Goal: Task Accomplishment & Management: Manage account settings

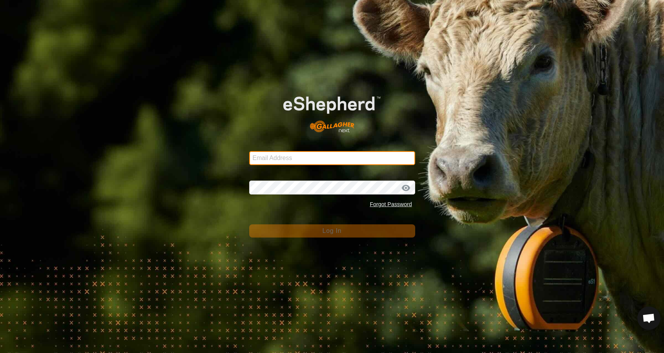
click at [356, 158] on input "Email Address" at bounding box center [332, 158] width 166 height 14
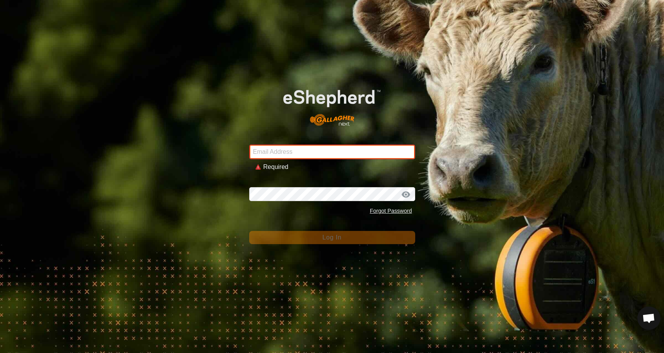
type input "[EMAIL_ADDRESS][DOMAIN_NAME]"
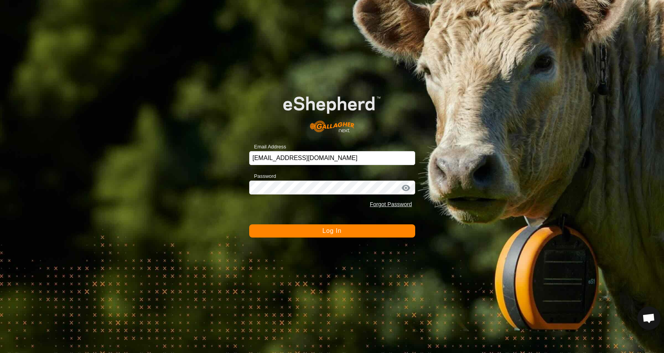
drag, startPoint x: 334, startPoint y: 231, endPoint x: 318, endPoint y: 233, distance: 16.7
click at [334, 232] on span "Log In" at bounding box center [331, 230] width 19 height 7
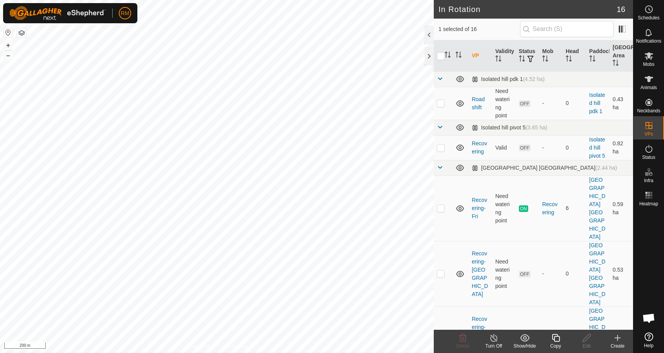
click at [557, 339] on icon at bounding box center [556, 337] width 10 height 9
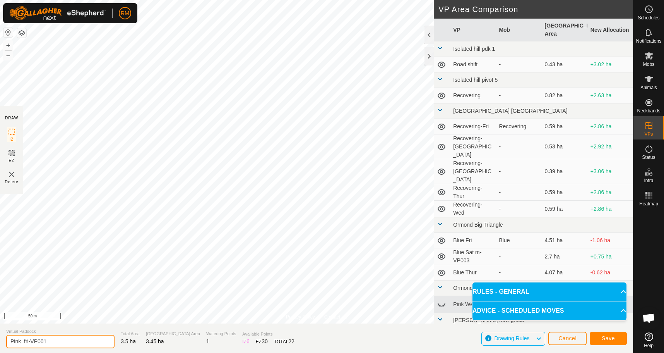
click at [53, 339] on input "Pink fri-VP001" at bounding box center [60, 341] width 108 height 14
type input "Pink Sat"
click at [617, 339] on button "Save" at bounding box center [608, 338] width 37 height 14
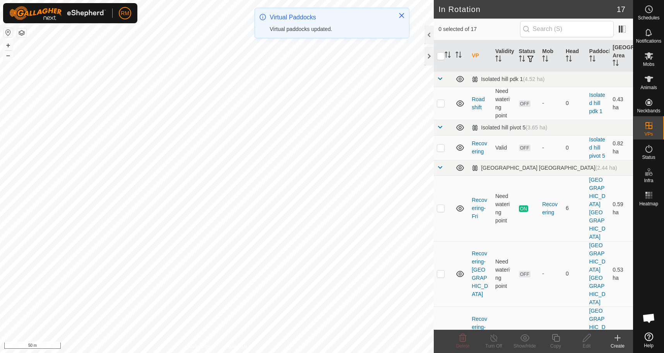
checkbox input "true"
click at [555, 339] on icon at bounding box center [556, 338] width 8 height 8
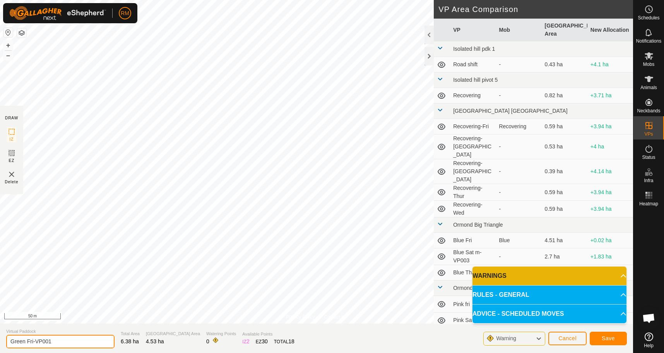
click at [54, 341] on input "Green Fri-VP001" at bounding box center [60, 341] width 108 height 14
type input "Green Sat"
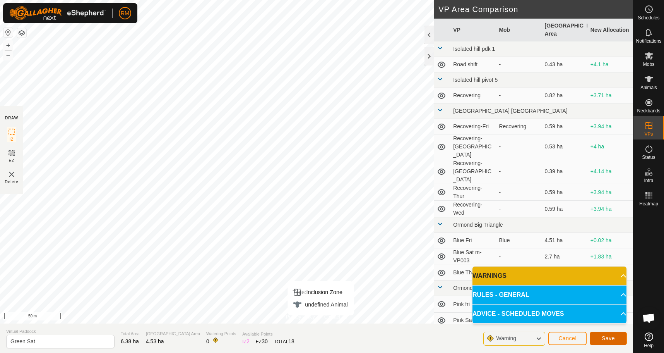
click at [608, 339] on span "Save" at bounding box center [608, 338] width 13 height 6
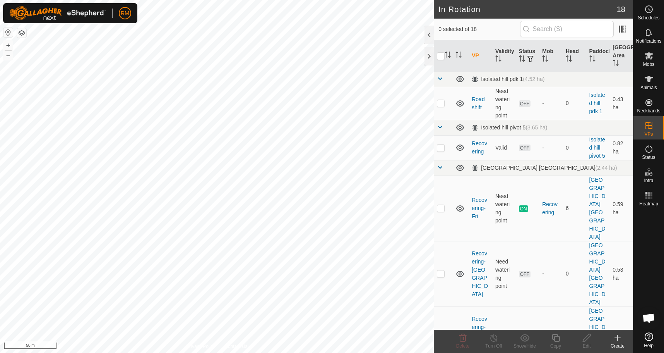
checkbox input "true"
click at [557, 337] on icon at bounding box center [556, 337] width 10 height 9
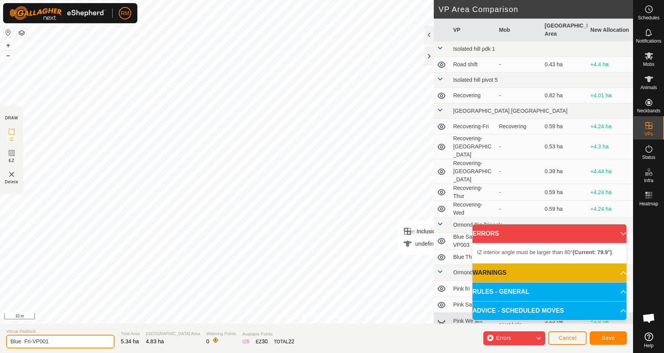
click at [50, 341] on input "Blue Fri-VP001" at bounding box center [60, 341] width 108 height 14
type input "Blue Sat"
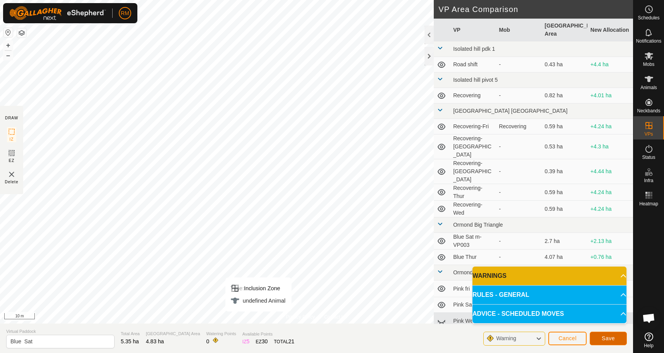
click at [606, 338] on span "Save" at bounding box center [608, 338] width 13 height 6
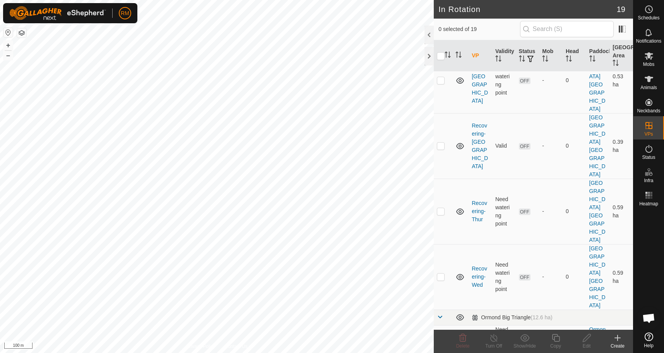
scroll to position [194, 0]
checkbox input "true"
click at [584, 340] on icon at bounding box center [587, 337] width 10 height 9
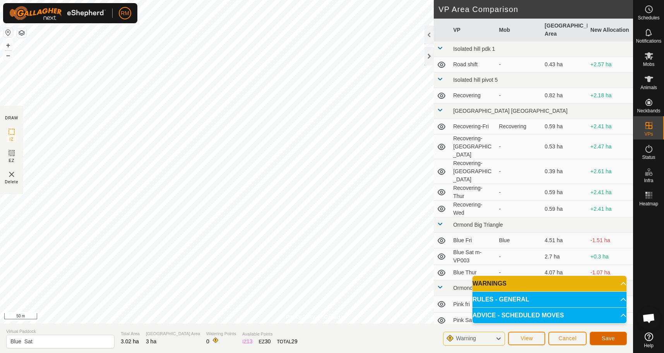
click at [613, 341] on button "Save" at bounding box center [608, 338] width 37 height 14
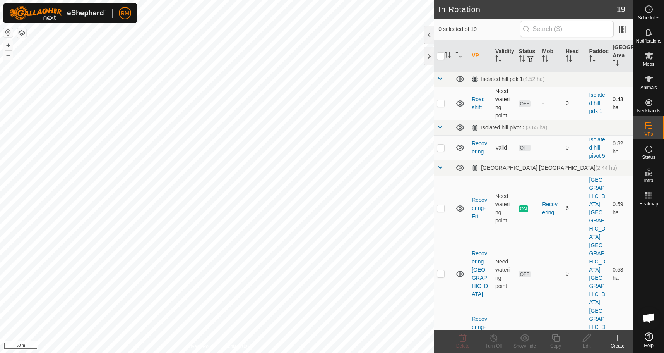
checkbox input "true"
click at [556, 341] on icon at bounding box center [556, 338] width 8 height 8
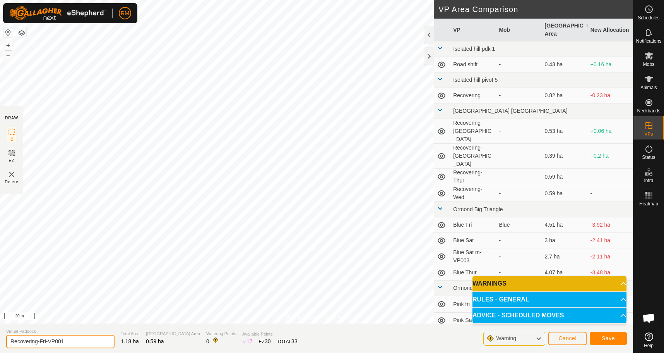
click at [66, 340] on input "Recovering-Fri-VP001" at bounding box center [60, 341] width 108 height 14
type input "Recovering-Sat"
click at [611, 341] on span "Save" at bounding box center [608, 338] width 13 height 6
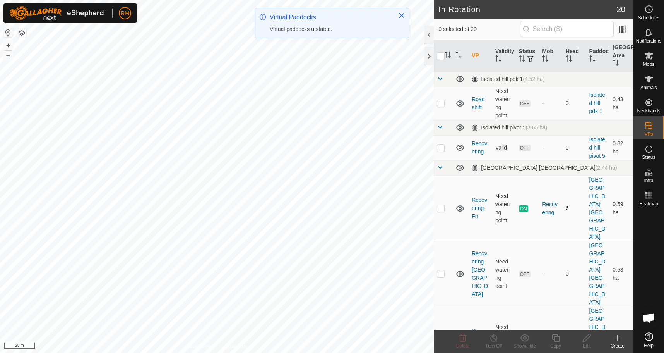
click at [439, 205] on p-checkbox at bounding box center [441, 208] width 8 height 6
checkbox input "false"
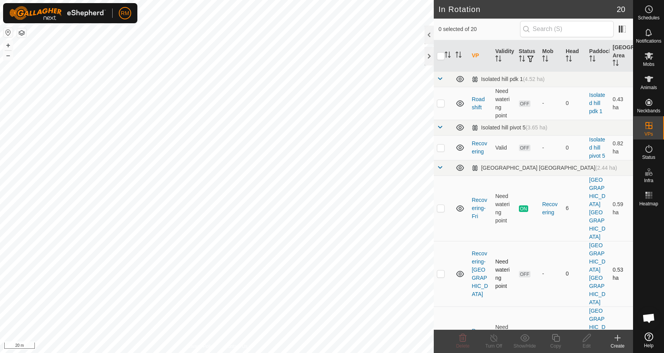
click at [442, 270] on p-checkbox at bounding box center [441, 273] width 8 height 6
checkbox input "true"
click at [443, 336] on p-checkbox at bounding box center [441, 339] width 8 height 6
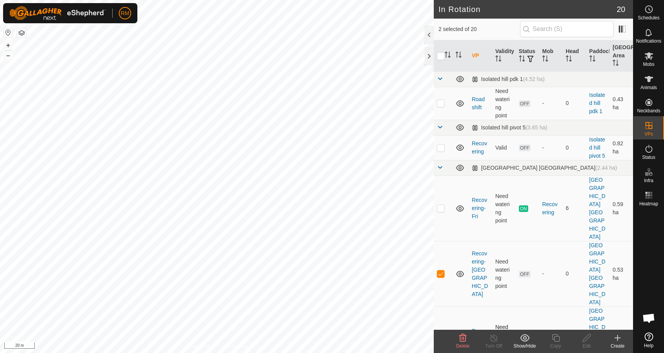
click at [443, 336] on p-checkbox at bounding box center [441, 339] width 8 height 6
checkbox input "false"
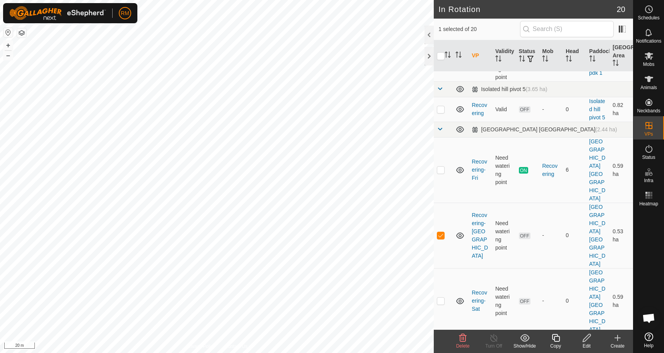
scroll to position [39, 0]
checkbox input "true"
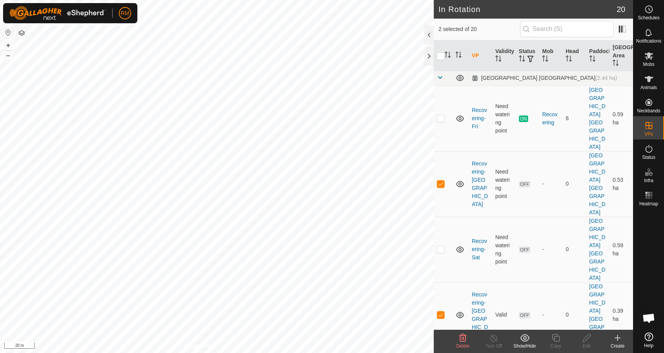
scroll to position [90, 0]
checkbox input "true"
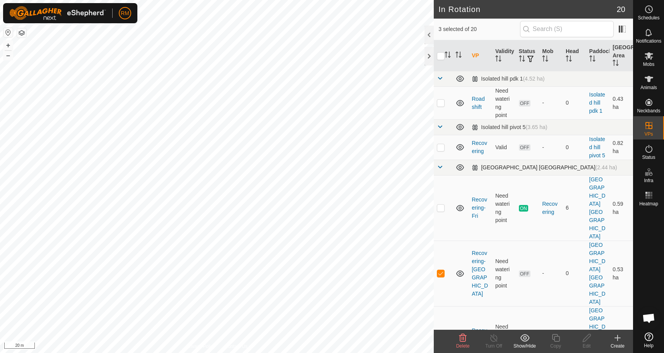
scroll to position [0, 0]
click at [462, 340] on icon at bounding box center [462, 337] width 9 height 9
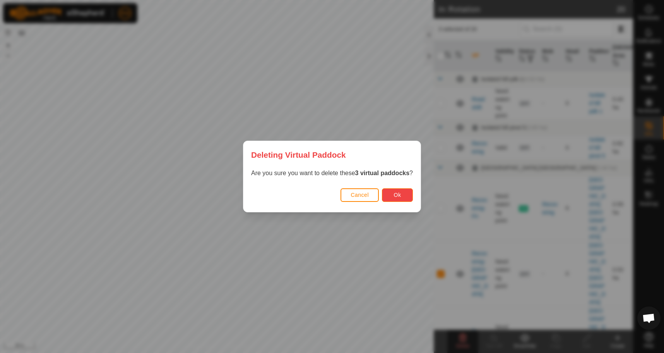
click at [403, 192] on button "Ok" at bounding box center [397, 195] width 31 height 14
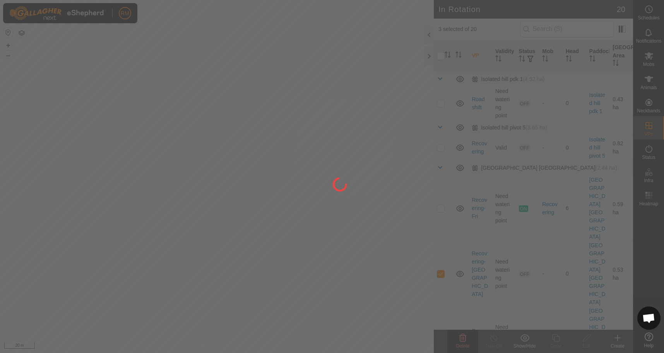
checkbox input "false"
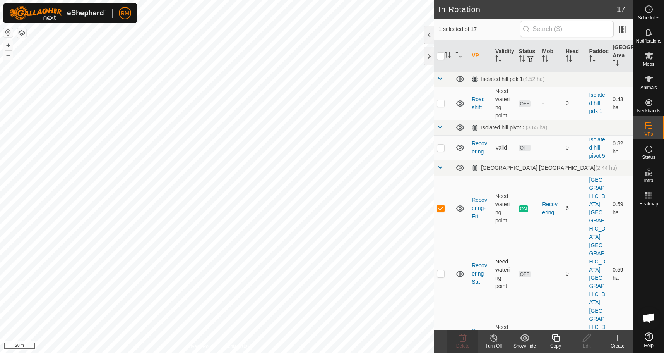
checkbox input "false"
checkbox input "true"
click at [463, 344] on span "Delete" at bounding box center [463, 345] width 14 height 5
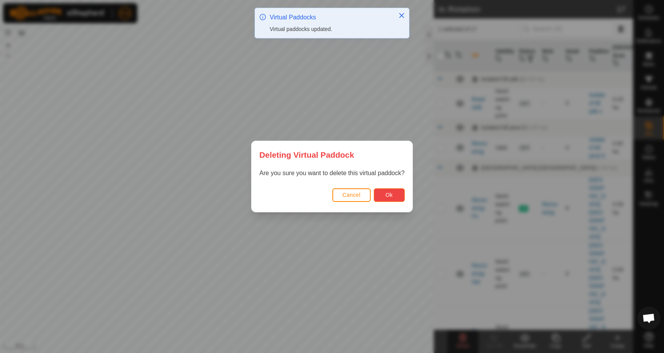
click at [391, 194] on span "Ok" at bounding box center [389, 195] width 7 height 6
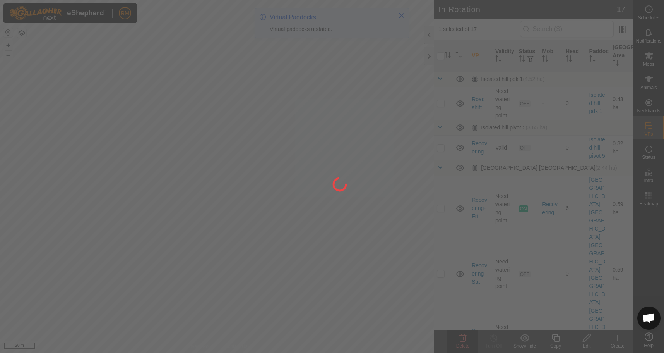
checkbox input "false"
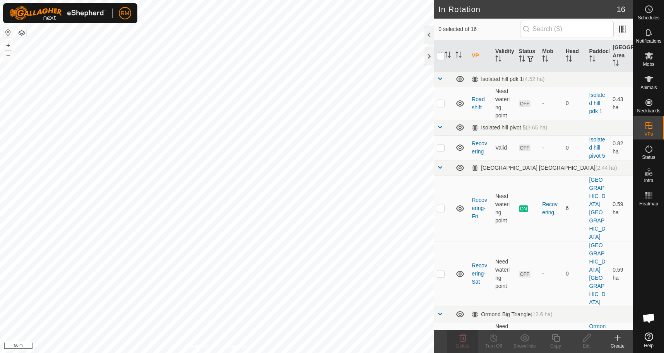
checkbox input "true"
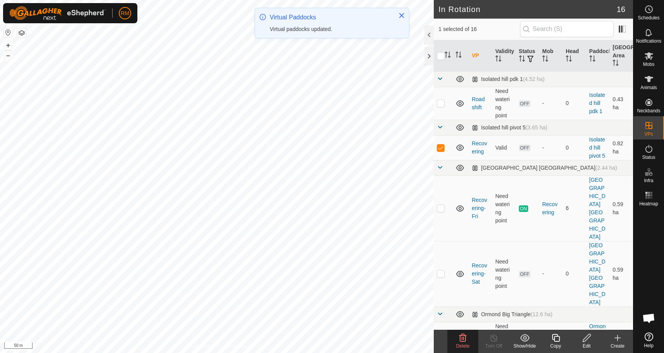
click at [465, 339] on icon at bounding box center [462, 338] width 7 height 8
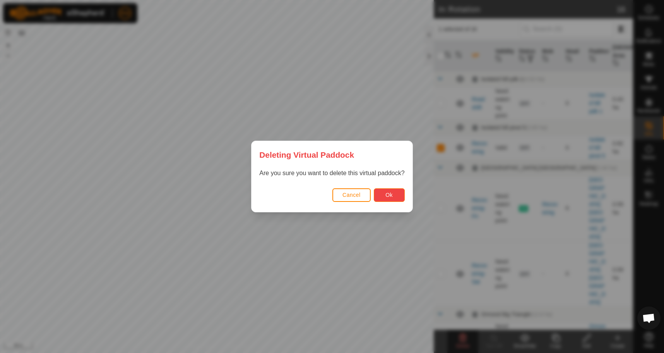
click at [387, 189] on button "Ok" at bounding box center [389, 195] width 31 height 14
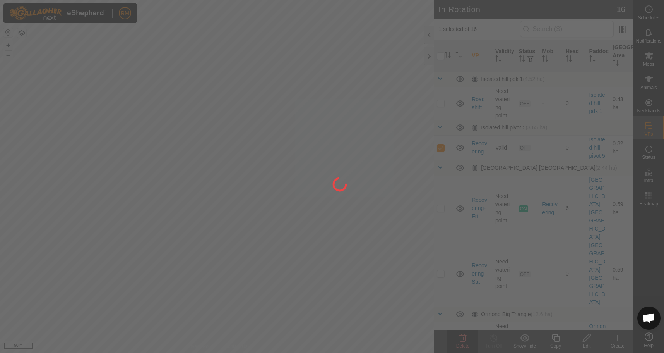
checkbox input "false"
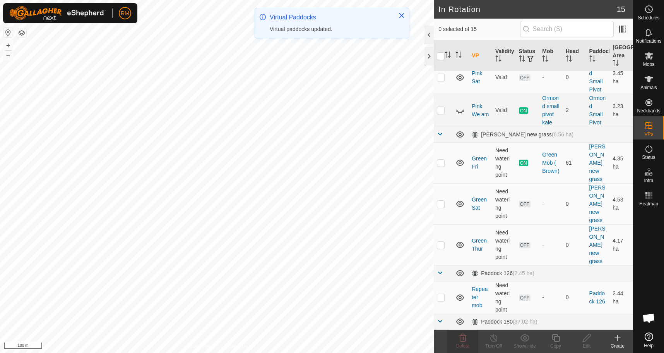
scroll to position [401, 0]
